Goal: Information Seeking & Learning: Get advice/opinions

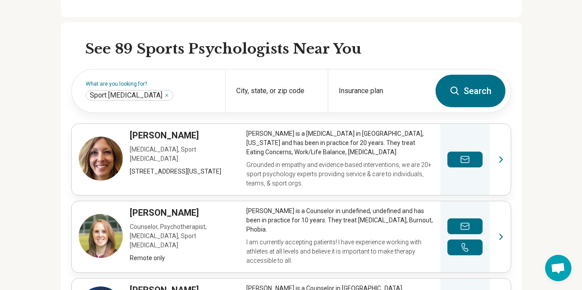
scroll to position [273, 0]
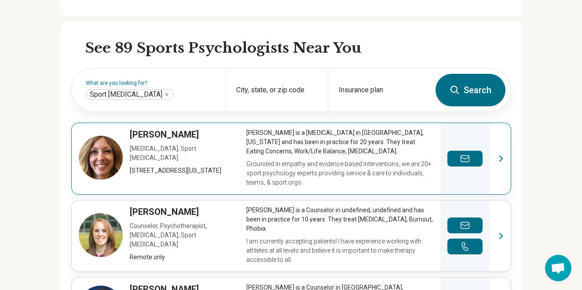
click at [304, 143] on link "View profile" at bounding box center [291, 158] width 439 height 71
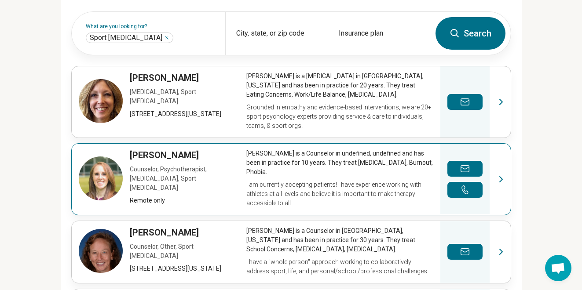
scroll to position [333, 0]
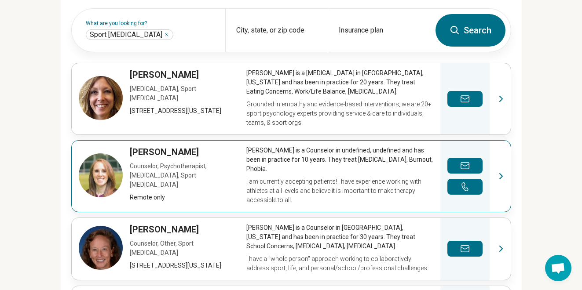
click at [185, 151] on link "View profile" at bounding box center [291, 176] width 439 height 71
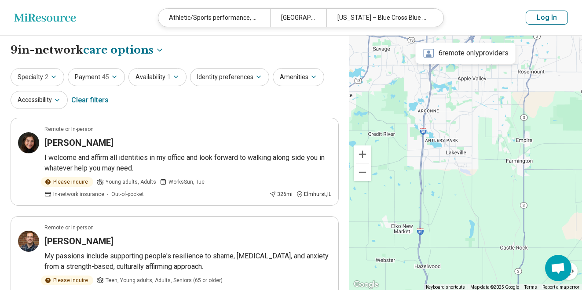
select select "***"
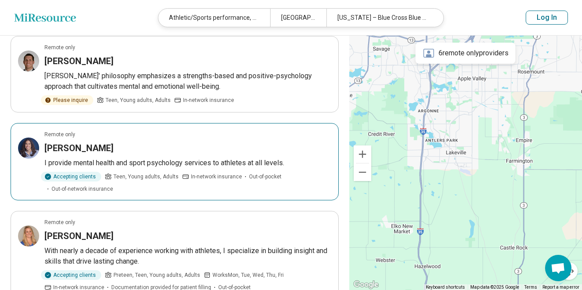
click at [92, 142] on h3 "Keaton Muzika" at bounding box center [78, 148] width 69 height 12
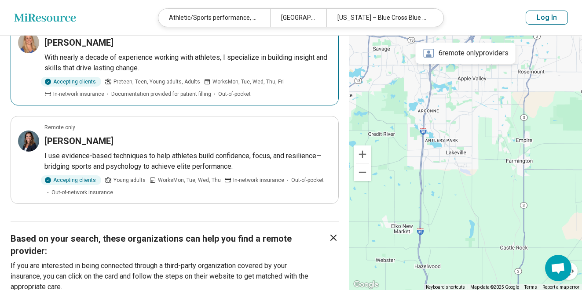
scroll to position [776, 0]
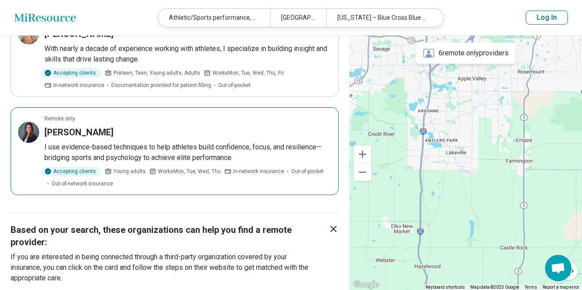
click at [90, 126] on h3 "Lindsey Hauser" at bounding box center [78, 132] width 69 height 12
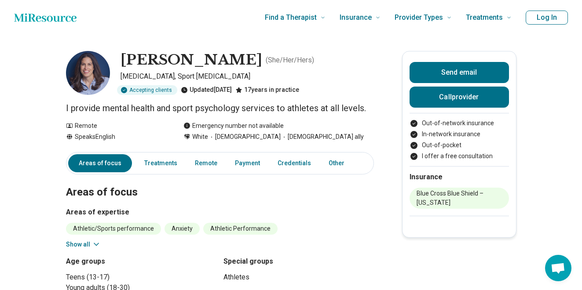
click at [149, 58] on h1 "[PERSON_NAME]" at bounding box center [191, 60] width 142 height 18
click at [127, 108] on p "I provide mental health and sport psychology services to athletes at all levels." at bounding box center [220, 108] width 308 height 12
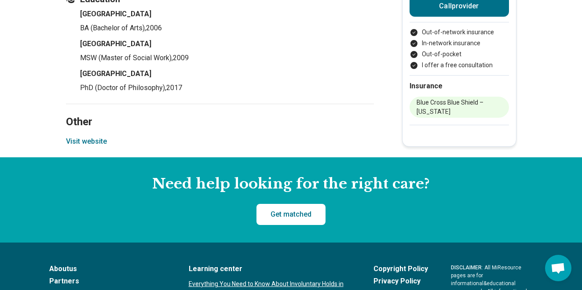
scroll to position [789, 0]
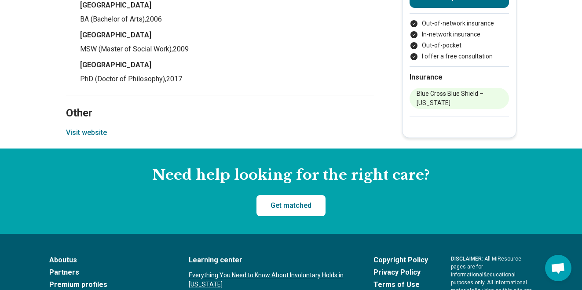
click at [87, 133] on button "Visit website" at bounding box center [86, 132] width 41 height 11
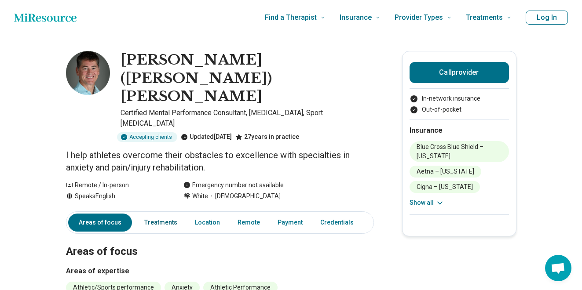
click at [162, 214] on link "Treatments" at bounding box center [161, 223] width 44 height 18
click at [286, 214] on link "Payment" at bounding box center [290, 223] width 36 height 18
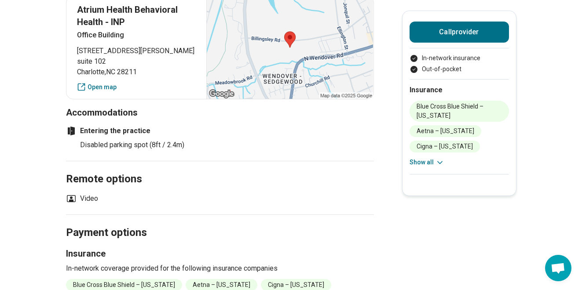
scroll to position [680, 0]
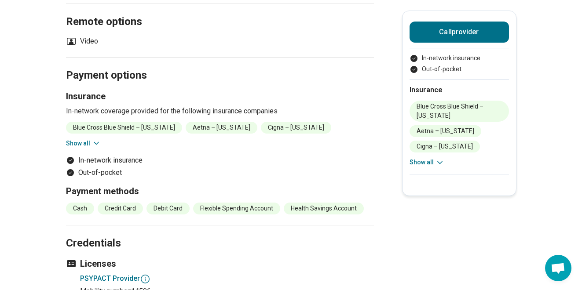
click at [428, 162] on button "Show all" at bounding box center [426, 162] width 35 height 9
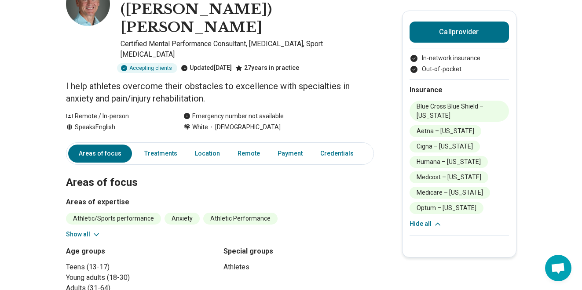
scroll to position [0, 0]
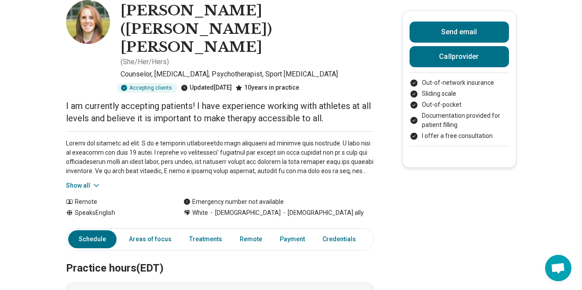
scroll to position [58, 0]
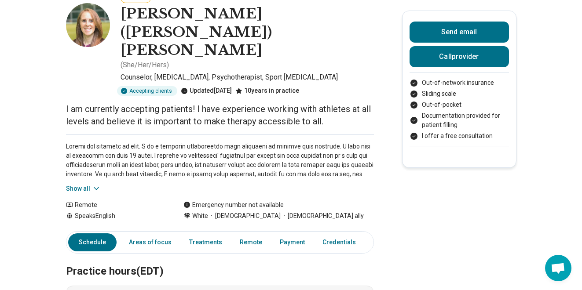
click at [79, 184] on button "Show all" at bounding box center [83, 188] width 35 height 9
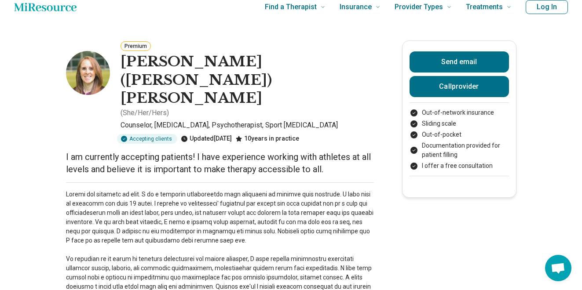
scroll to position [0, 0]
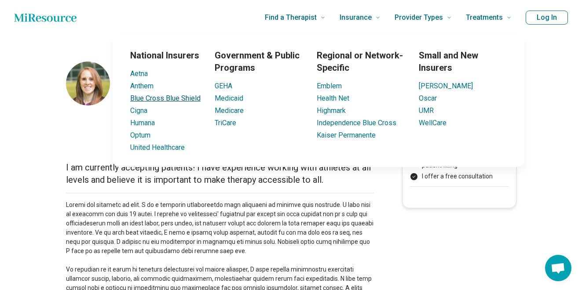
click at [192, 98] on link "Blue Cross Blue Shield" at bounding box center [165, 98] width 70 height 8
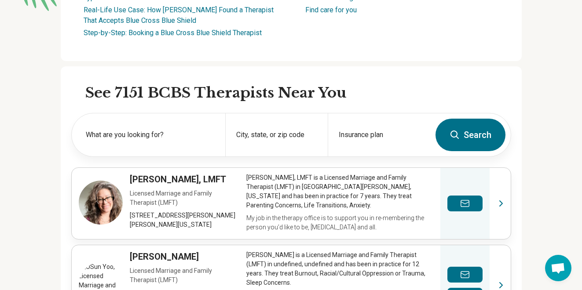
scroll to position [225, 0]
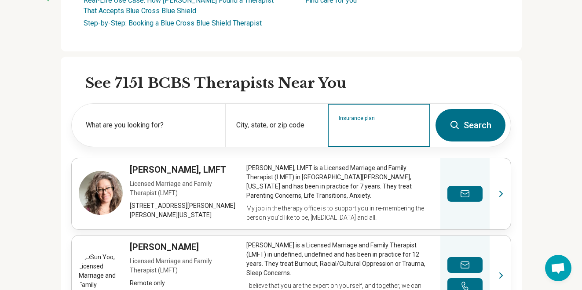
click at [352, 129] on input "Insurance plan" at bounding box center [378, 131] width 81 height 11
type input "**********"
click at [383, 159] on div "Blue Cross Blue Shield" at bounding box center [375, 163] width 95 height 18
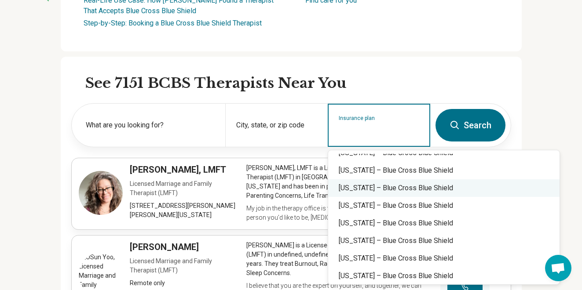
scroll to position [293, 0]
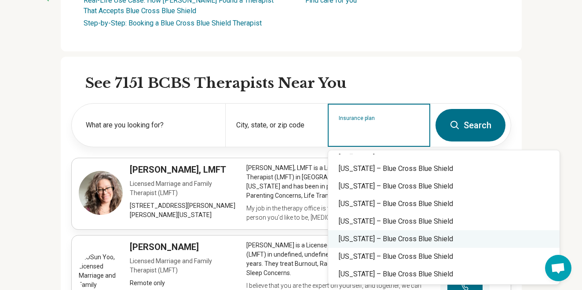
click at [360, 241] on div "[US_STATE] – Blue Cross Blue Shield" at bounding box center [443, 239] width 231 height 18
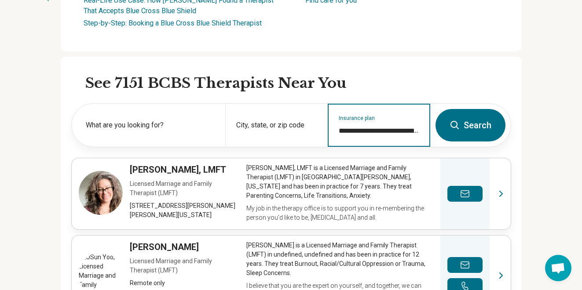
type input "**********"
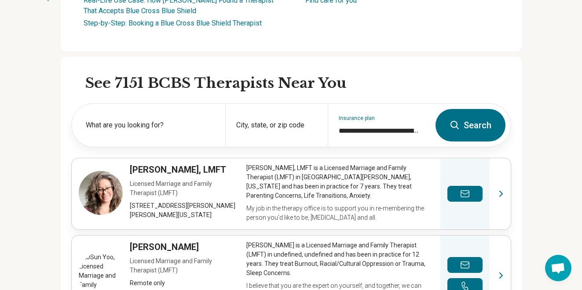
click at [476, 124] on button "Search" at bounding box center [470, 125] width 70 height 33
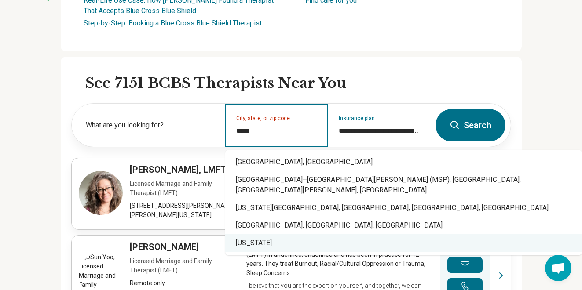
click at [258, 234] on div "[US_STATE]" at bounding box center [403, 243] width 356 height 18
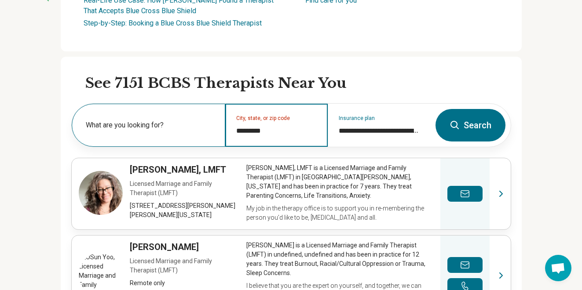
type input "*********"
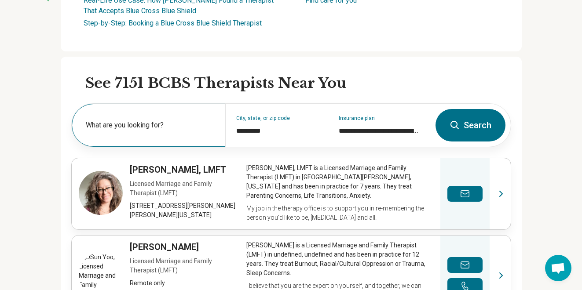
click at [135, 124] on label "What are you looking for?" at bounding box center [150, 125] width 129 height 11
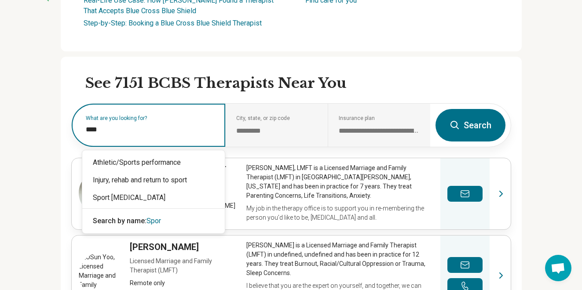
type input "*****"
click at [157, 161] on div "Athletic/Sports performance" at bounding box center [153, 163] width 142 height 18
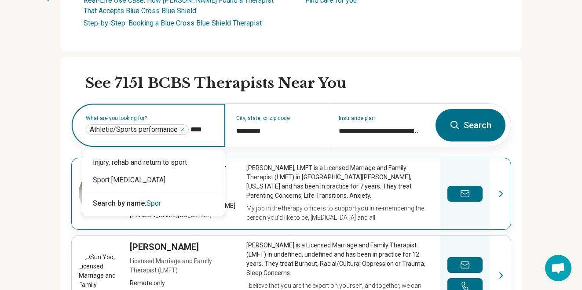
type input "*****"
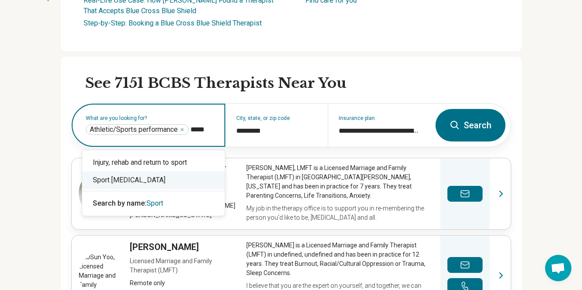
click at [145, 181] on div "Sport [MEDICAL_DATA]" at bounding box center [153, 180] width 142 height 18
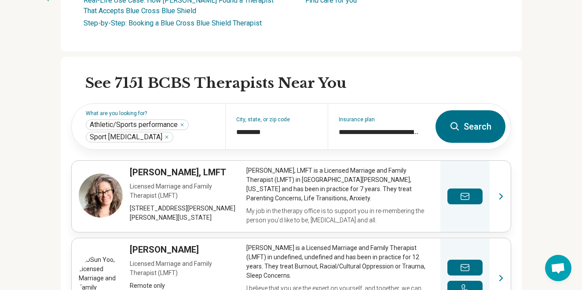
click at [477, 127] on button "Search" at bounding box center [470, 126] width 70 height 33
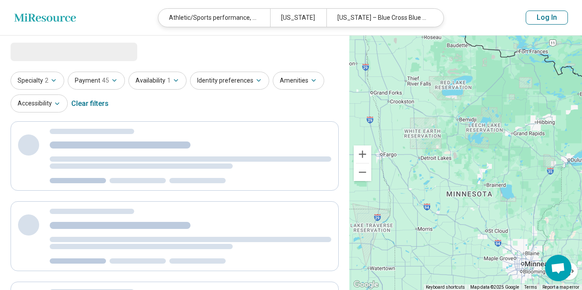
select select "***"
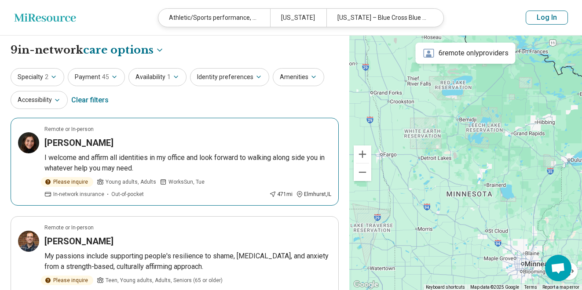
click at [77, 139] on h3 "[PERSON_NAME]" at bounding box center [78, 143] width 69 height 12
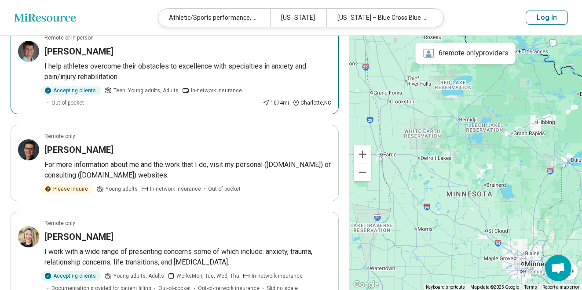
scroll to position [302, 0]
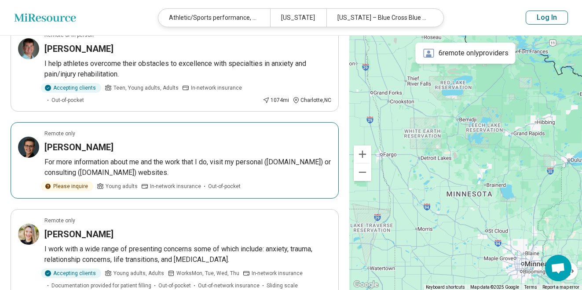
click at [77, 141] on h3 "Erin Haugen" at bounding box center [78, 147] width 69 height 12
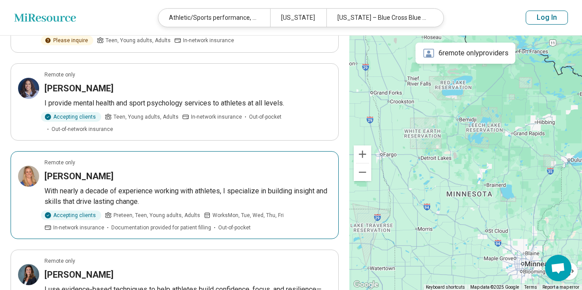
scroll to position [636, 0]
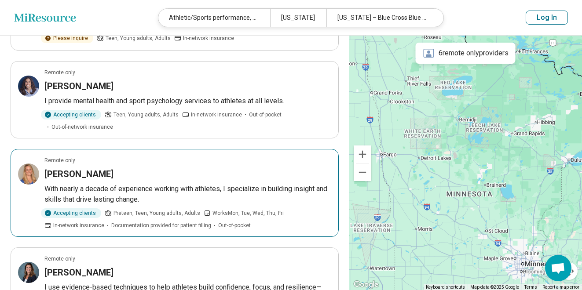
click at [91, 168] on h3 "Kelsey Dawson" at bounding box center [78, 174] width 69 height 12
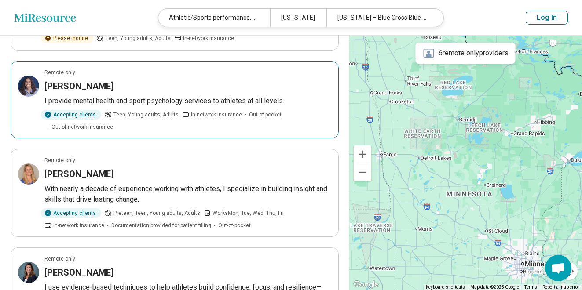
click at [83, 80] on h3 "Keaton Muzika" at bounding box center [78, 86] width 69 height 12
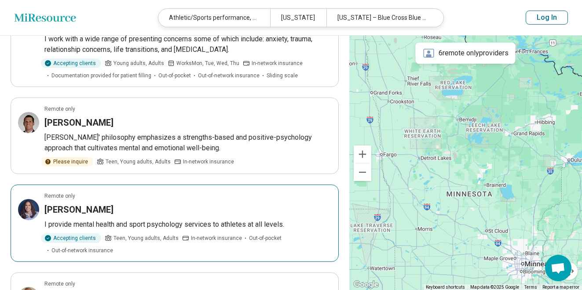
scroll to position [512, 0]
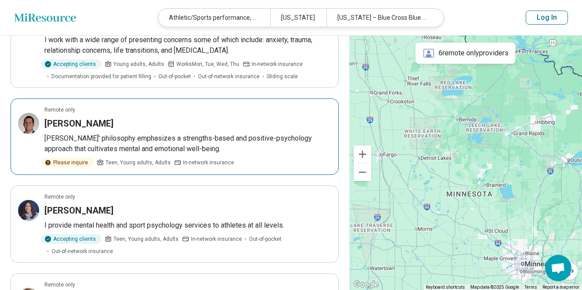
click at [77, 117] on h3 "Brett Woods" at bounding box center [78, 123] width 69 height 12
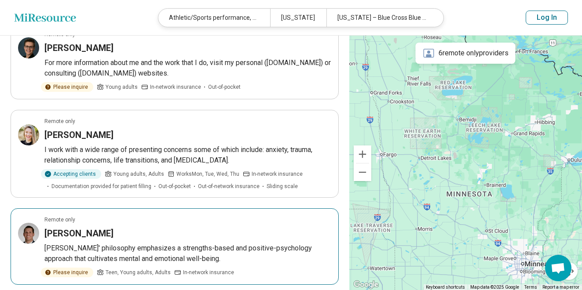
scroll to position [397, 0]
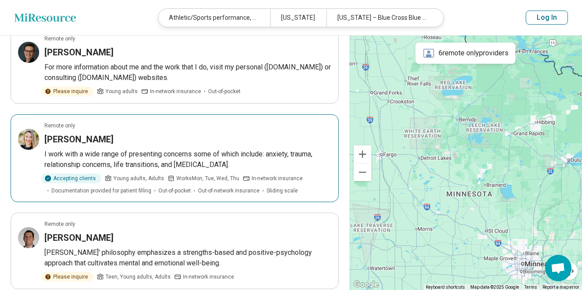
click at [84, 133] on h3 "Allyson Wade" at bounding box center [78, 139] width 69 height 12
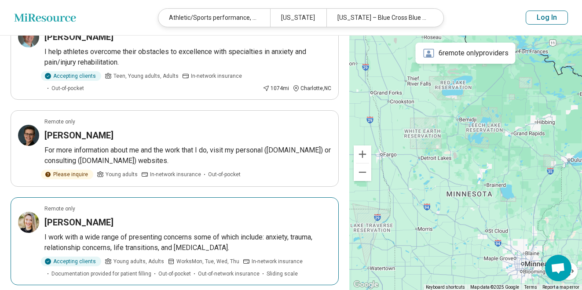
scroll to position [310, 0]
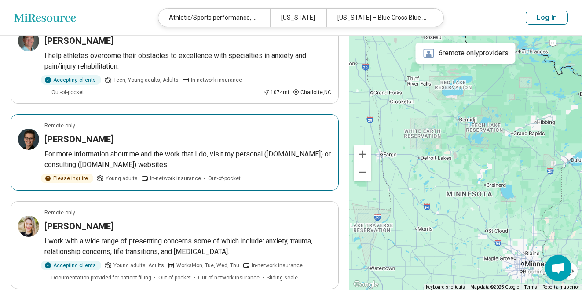
click at [74, 133] on h3 "Erin Haugen" at bounding box center [78, 139] width 69 height 12
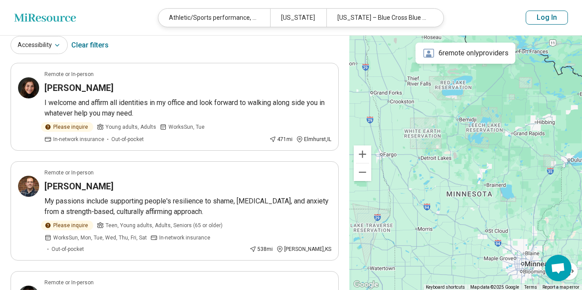
scroll to position [0, 0]
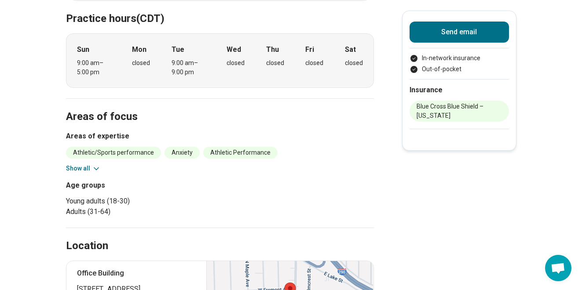
scroll to position [182, 0]
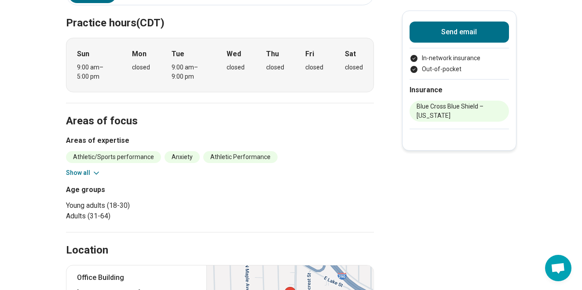
click at [88, 170] on button "Show all" at bounding box center [83, 172] width 35 height 9
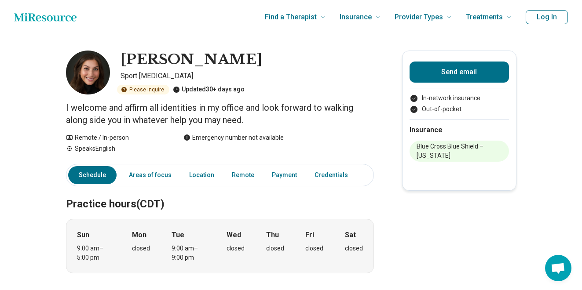
scroll to position [0, 0]
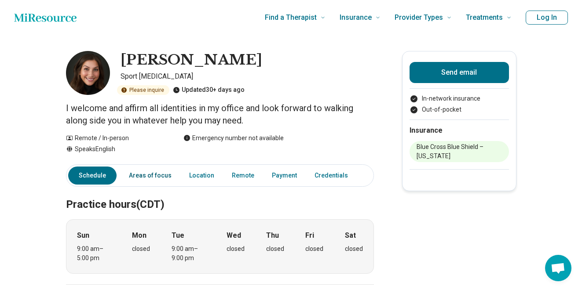
click at [150, 172] on link "Areas of focus" at bounding box center [150, 176] width 53 height 18
click at [198, 176] on link "Location" at bounding box center [202, 176] width 36 height 18
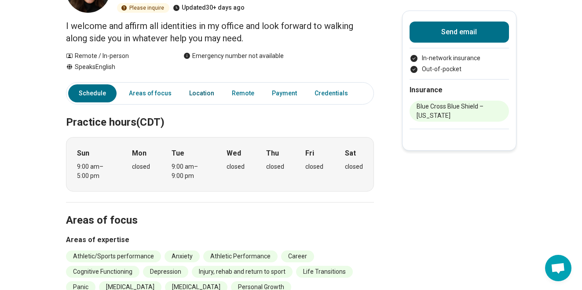
scroll to position [74, 0]
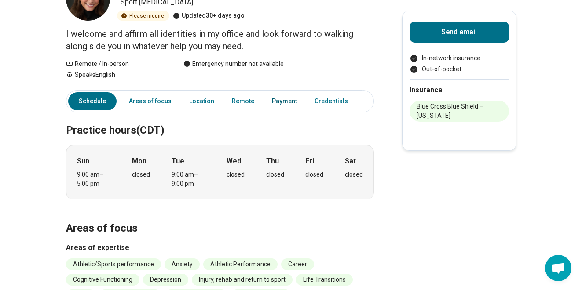
click at [277, 99] on link "Payment" at bounding box center [284, 101] width 36 height 18
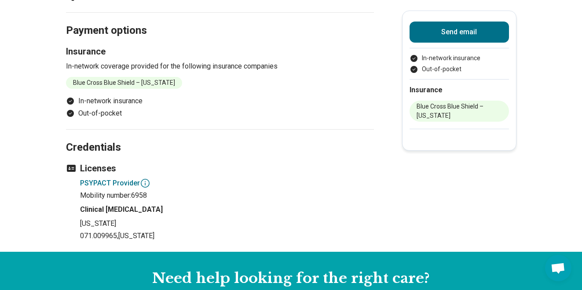
scroll to position [639, 0]
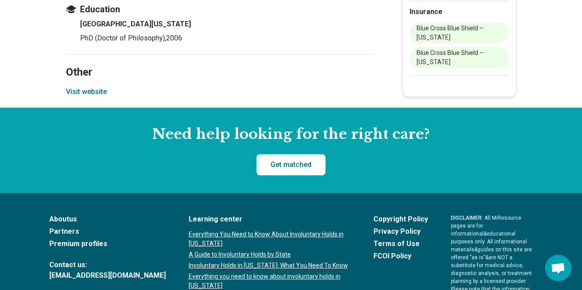
scroll to position [696, 0]
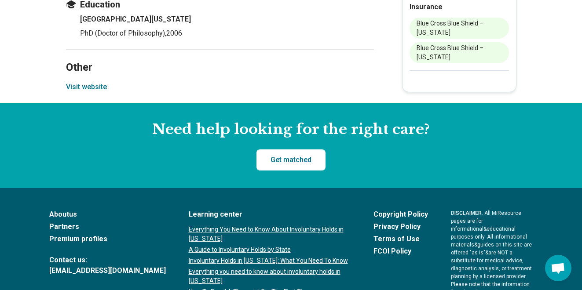
click at [81, 85] on button "Visit website" at bounding box center [86, 87] width 41 height 11
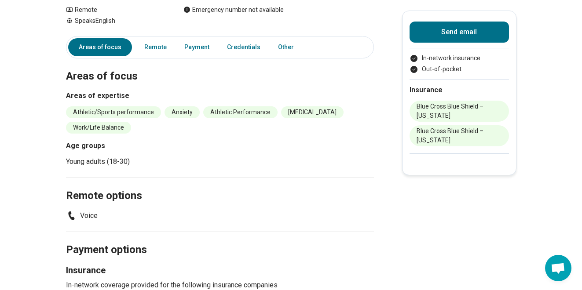
scroll to position [0, 0]
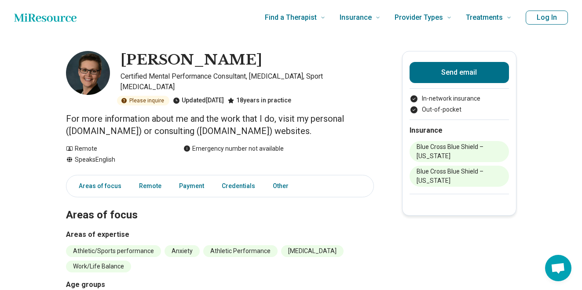
click at [123, 120] on p "For more information about me and the work that I do, visit my personal ([DOMAI…" at bounding box center [220, 125] width 308 height 25
drag, startPoint x: 69, startPoint y: 120, endPoint x: 161, endPoint y: 120, distance: 91.9
click at [161, 120] on p "For more information about me and the work that I do, visit my personal ([DOMAI…" at bounding box center [220, 125] width 308 height 25
copy p "[DOMAIN_NAME]"
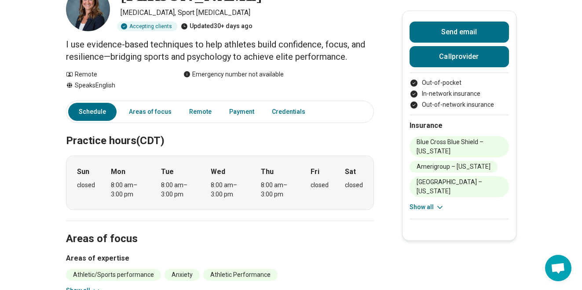
scroll to position [63, 0]
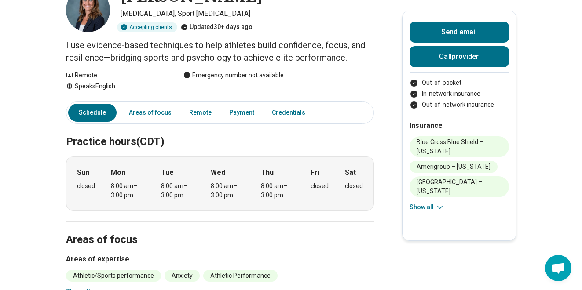
click at [416, 203] on button "Show all" at bounding box center [426, 207] width 35 height 9
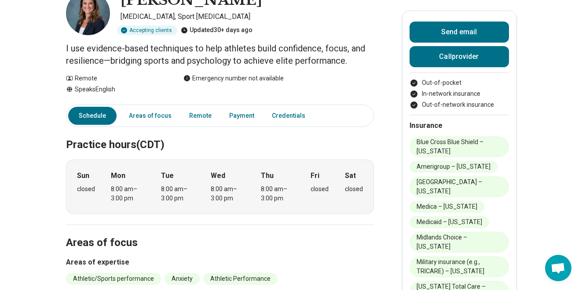
scroll to position [0, 0]
